Goal: Information Seeking & Learning: Learn about a topic

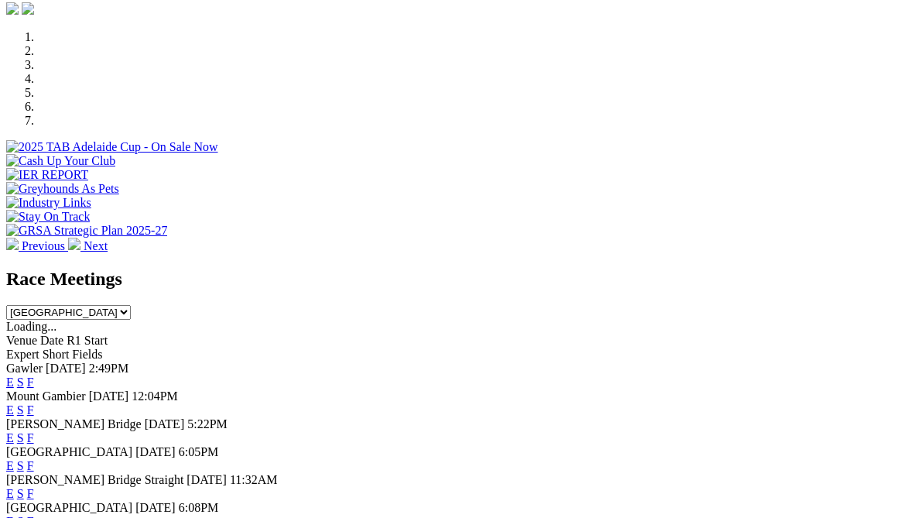
scroll to position [466, 0]
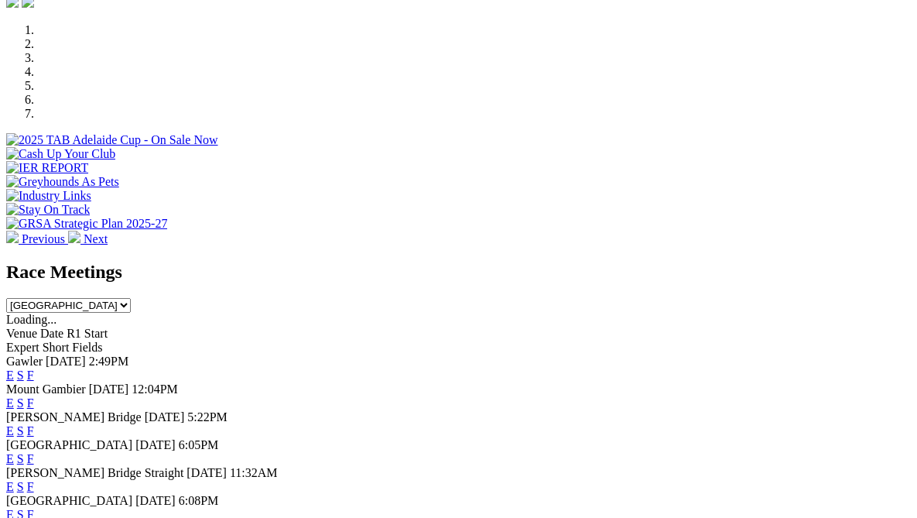
click at [128, 517] on link "View All Race Meetings" at bounding box center [67, 528] width 122 height 13
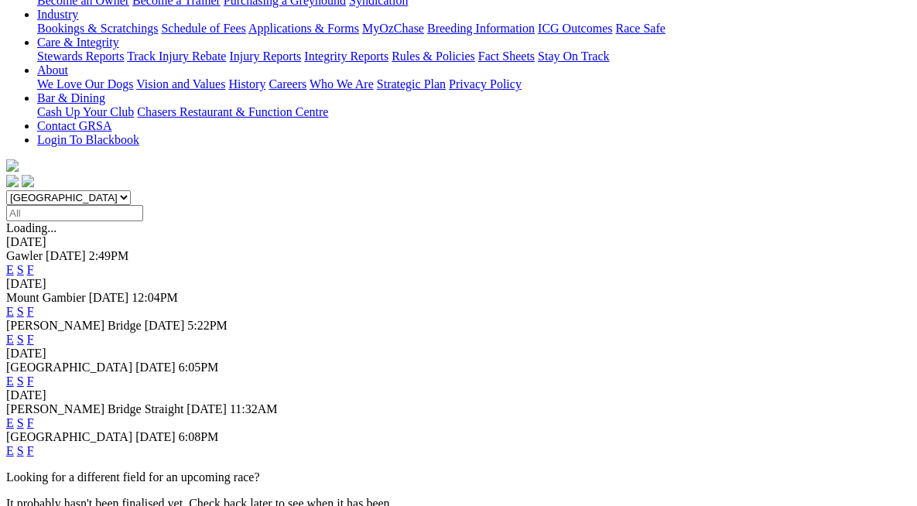
scroll to position [365, 0]
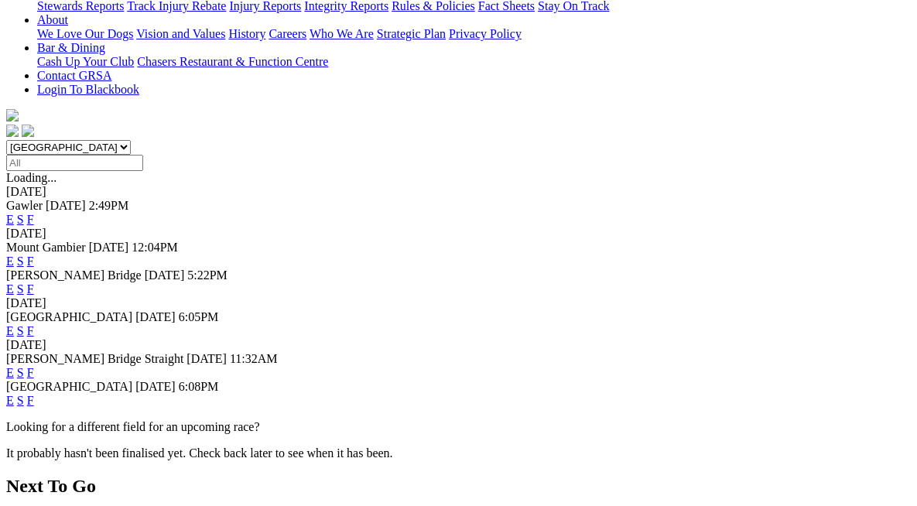
click at [34, 394] on link "F" at bounding box center [30, 400] width 7 height 13
